Goal: Check status: Check status

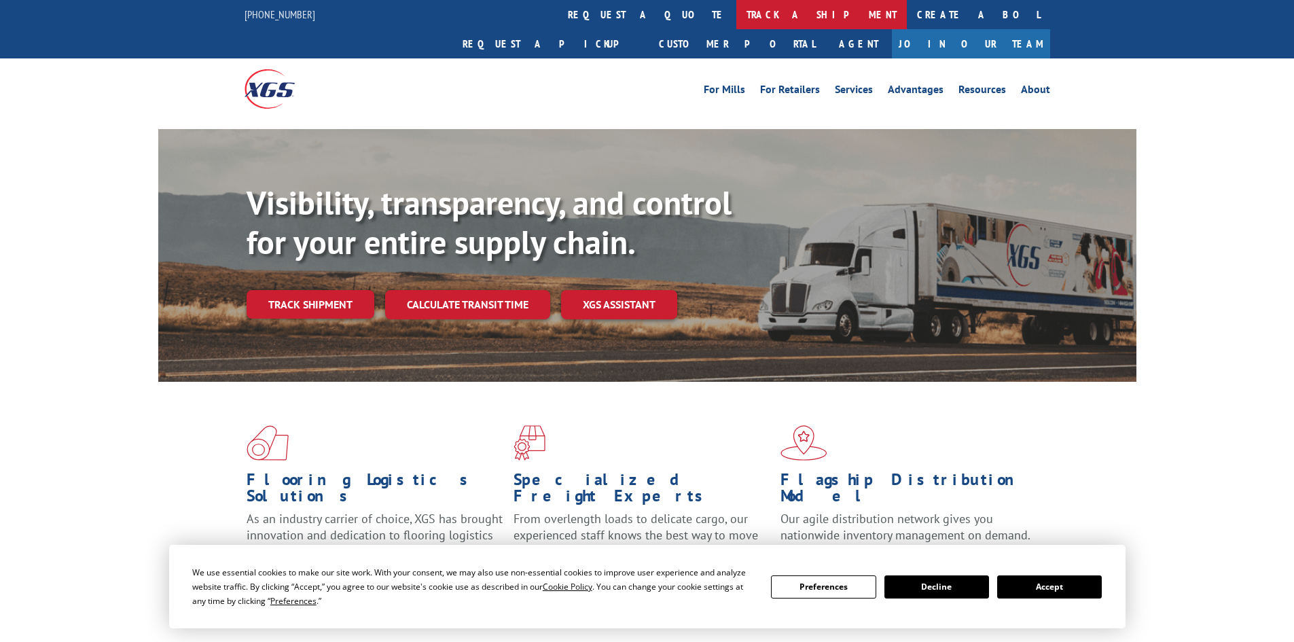
click at [736, 14] on link "track a shipment" at bounding box center [821, 14] width 171 height 29
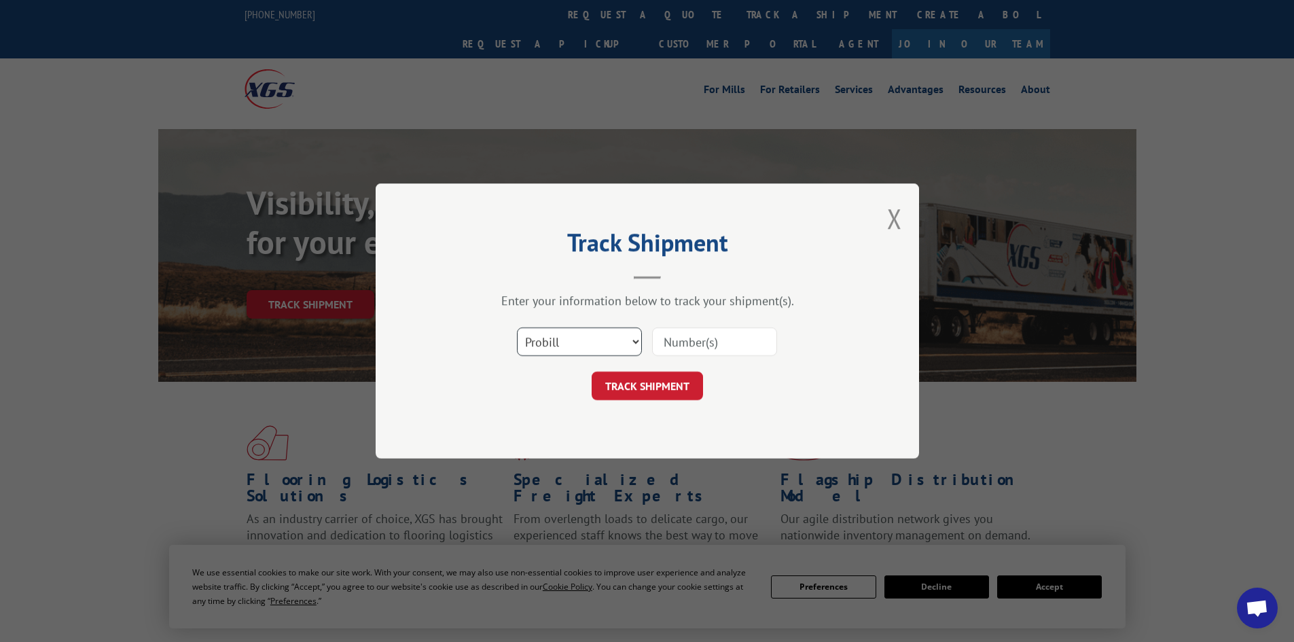
click at [592, 336] on select "Select category... Probill BOL PO" at bounding box center [579, 341] width 125 height 29
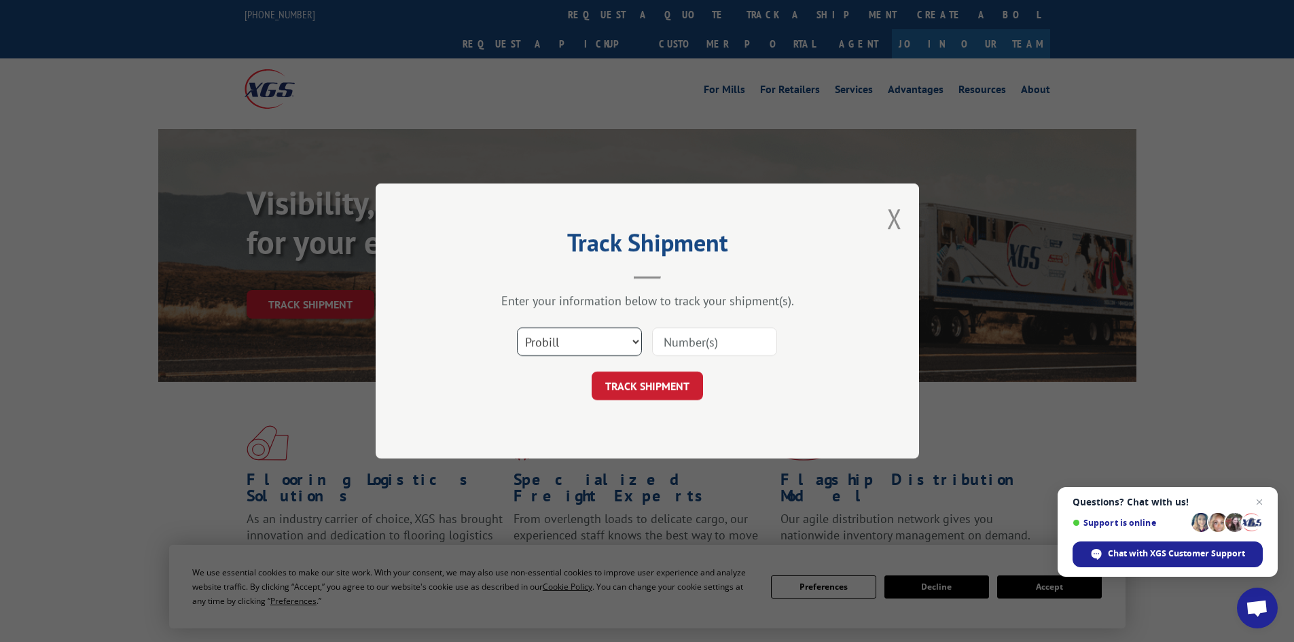
select select "po"
click at [517, 327] on select "Select category... Probill BOL PO" at bounding box center [579, 341] width 125 height 29
click at [677, 340] on input at bounding box center [714, 341] width 125 height 29
paste input "26404899"
type input "26404899"
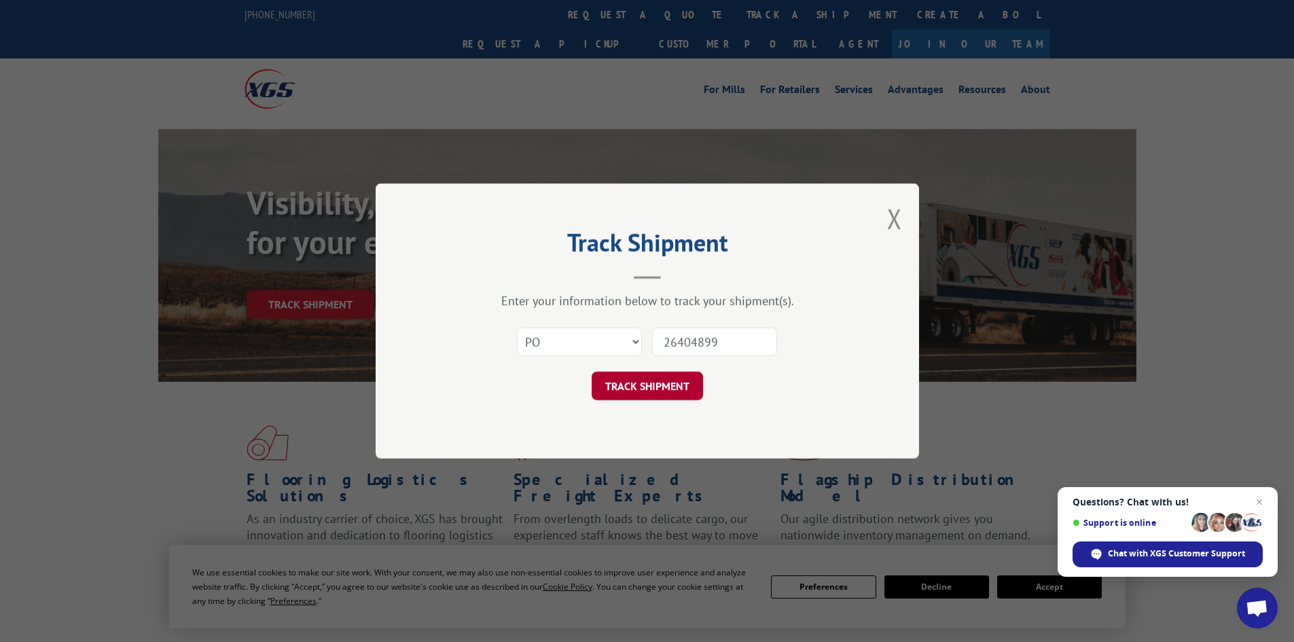
click at [660, 380] on button "TRACK SHIPMENT" at bounding box center [647, 386] width 111 height 29
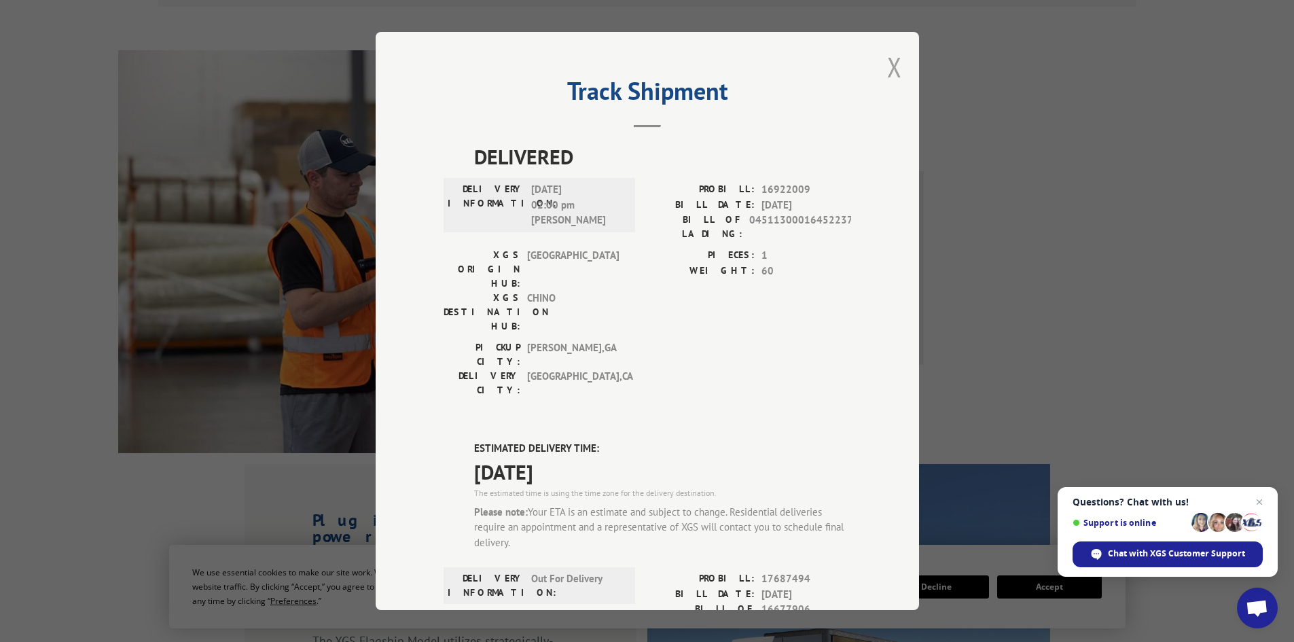
click at [889, 66] on button "Close modal" at bounding box center [894, 67] width 15 height 36
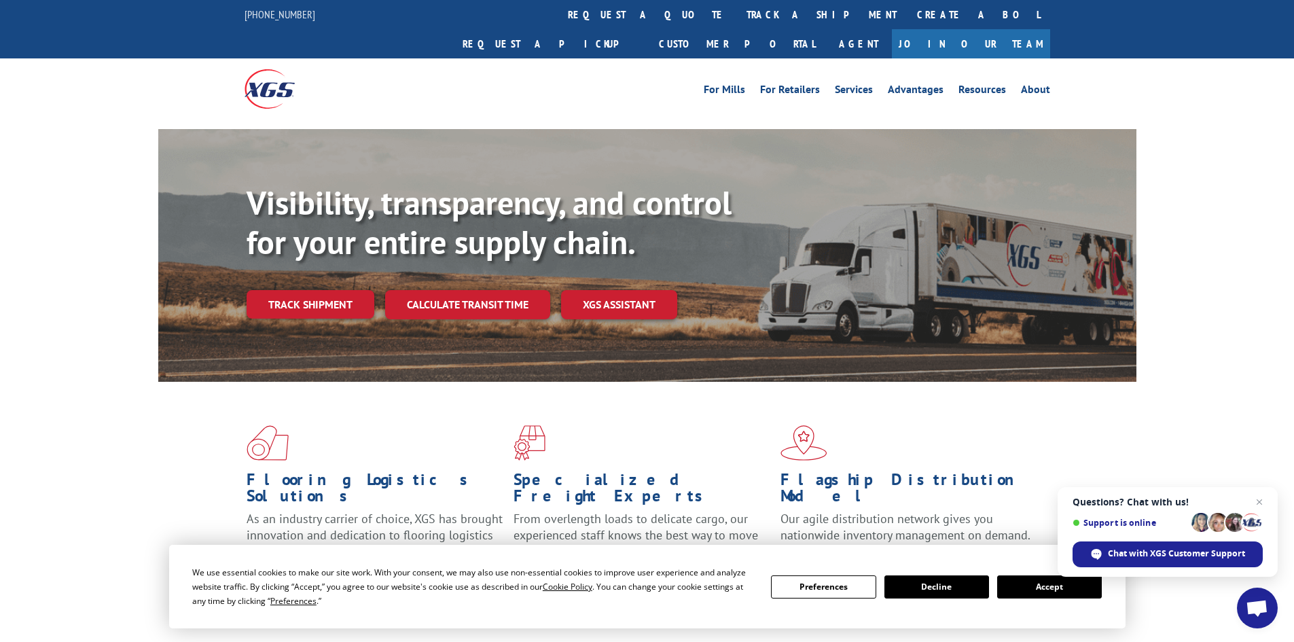
click at [1034, 590] on button "Accept" at bounding box center [1049, 586] width 105 height 23
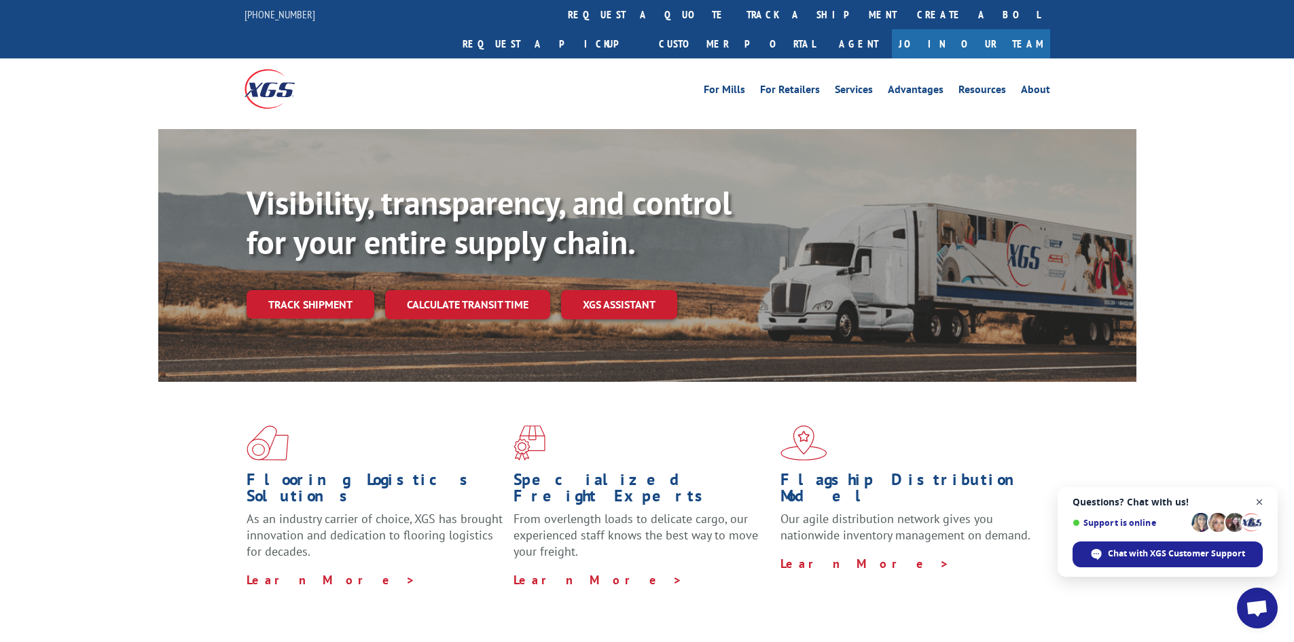
click at [1258, 505] on span "Close chat" at bounding box center [1259, 502] width 17 height 17
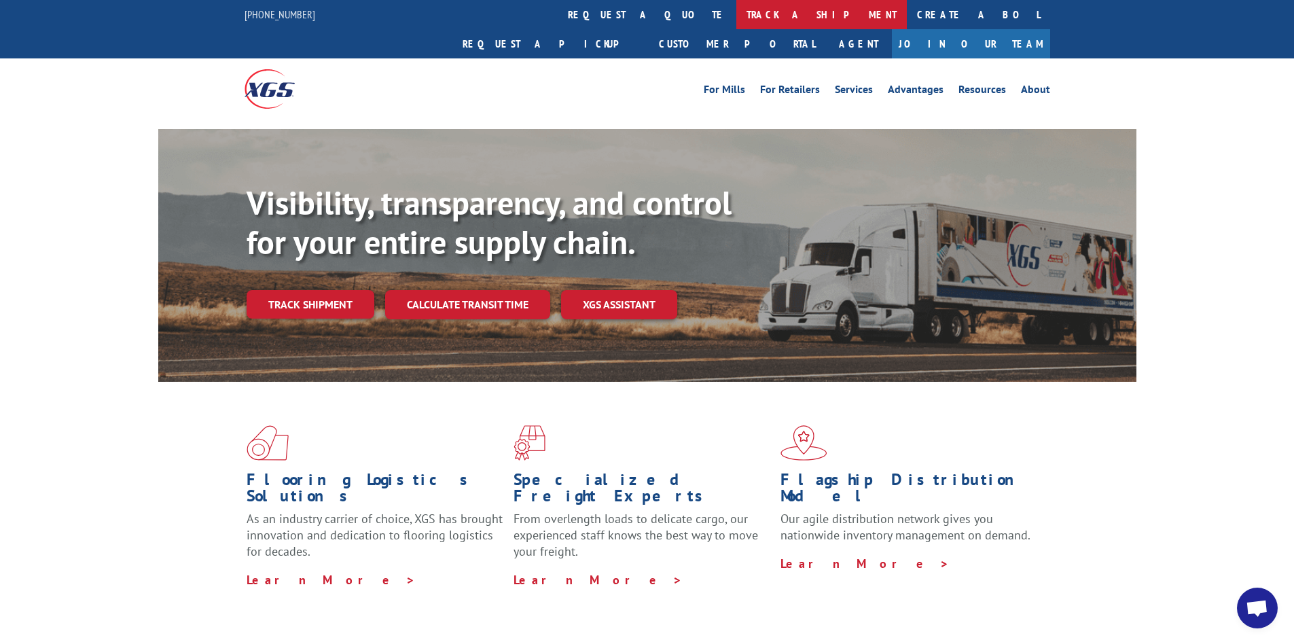
click at [736, 20] on link "track a shipment" at bounding box center [821, 14] width 171 height 29
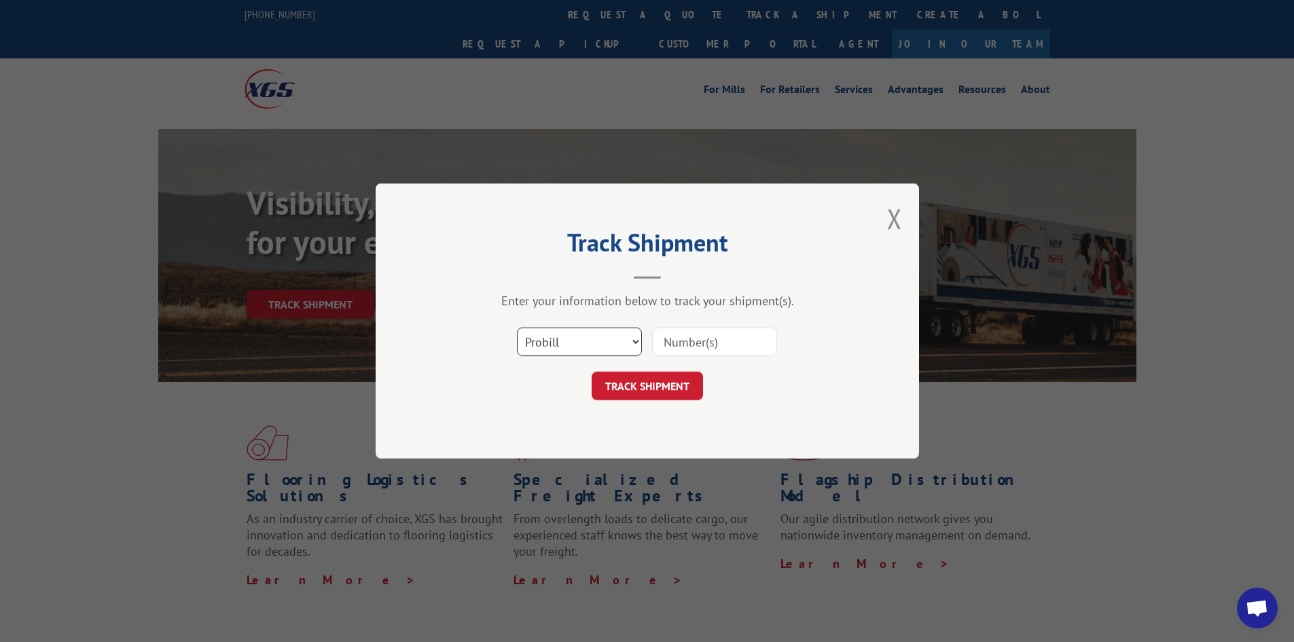
click at [624, 350] on select "Select category... Probill BOL PO" at bounding box center [579, 341] width 125 height 29
select select "po"
click at [517, 327] on select "Select category... Probill BOL PO" at bounding box center [579, 341] width 125 height 29
click at [681, 345] on input at bounding box center [714, 341] width 125 height 29
paste input "26404899"
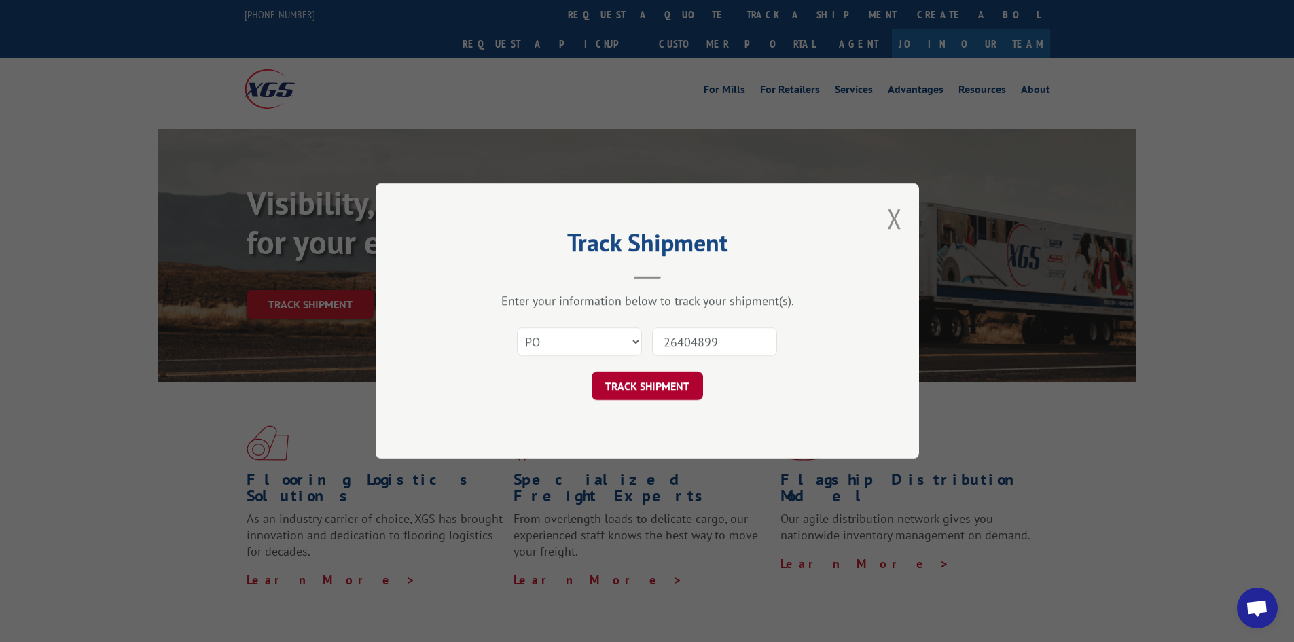
type input "26404899"
click at [652, 390] on button "TRACK SHIPMENT" at bounding box center [647, 386] width 111 height 29
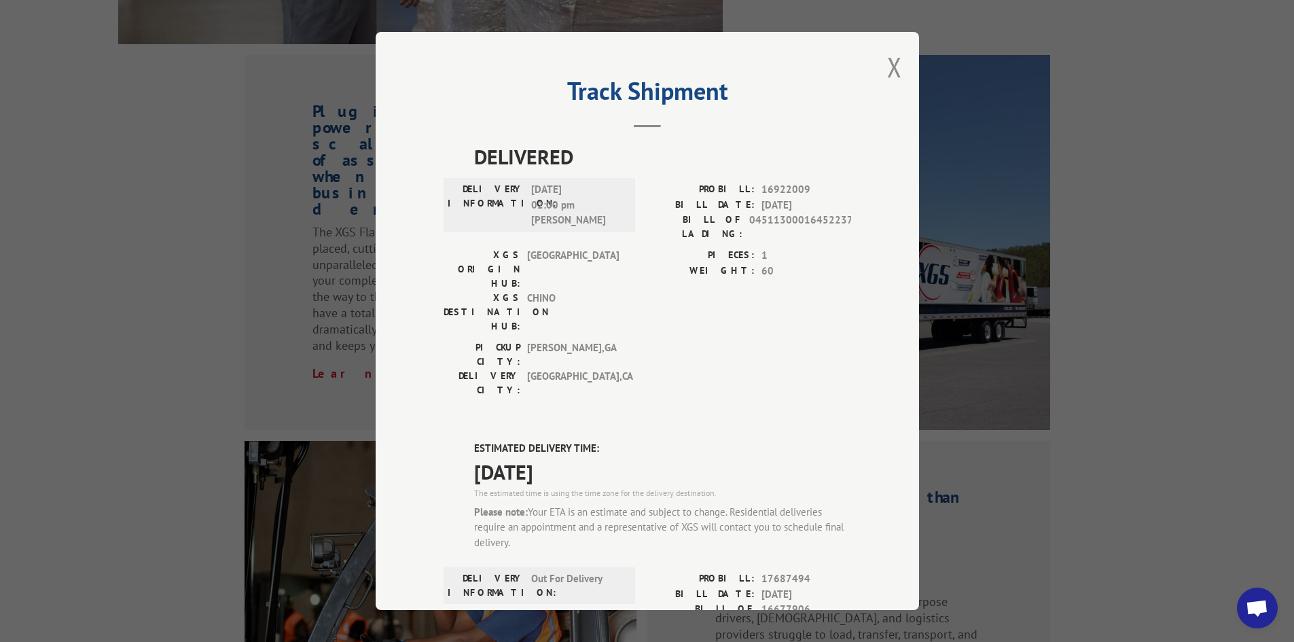
scroll to position [1359, 0]
